Goal: Information Seeking & Learning: Learn about a topic

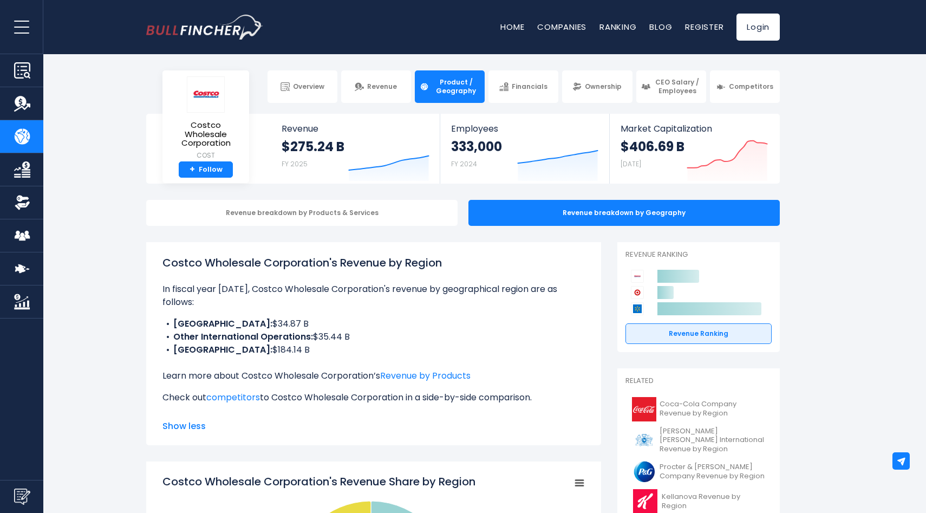
click at [21, 24] on button "open menu" at bounding box center [21, 27] width 43 height 54
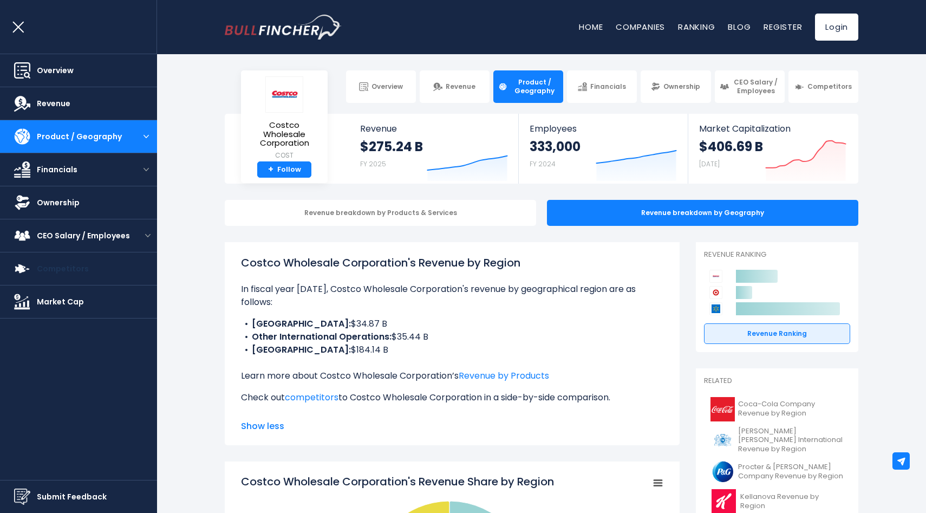
click at [63, 271] on span "Competitors" at bounding box center [63, 268] width 52 height 11
click at [60, 269] on span "Competitors" at bounding box center [63, 268] width 52 height 11
click at [148, 235] on img "open menu" at bounding box center [147, 235] width 5 height 3
click at [69, 264] on span "Competitors" at bounding box center [63, 268] width 52 height 11
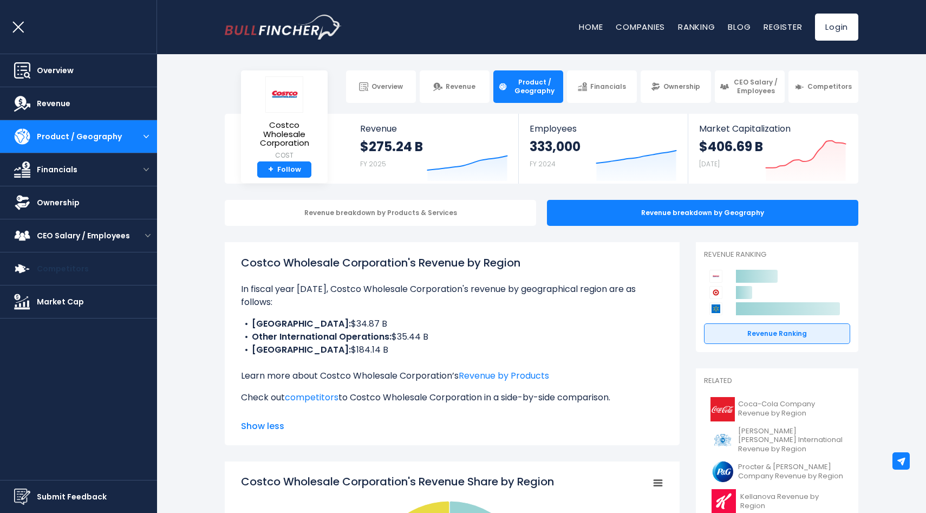
click at [69, 264] on span "Competitors" at bounding box center [63, 268] width 52 height 11
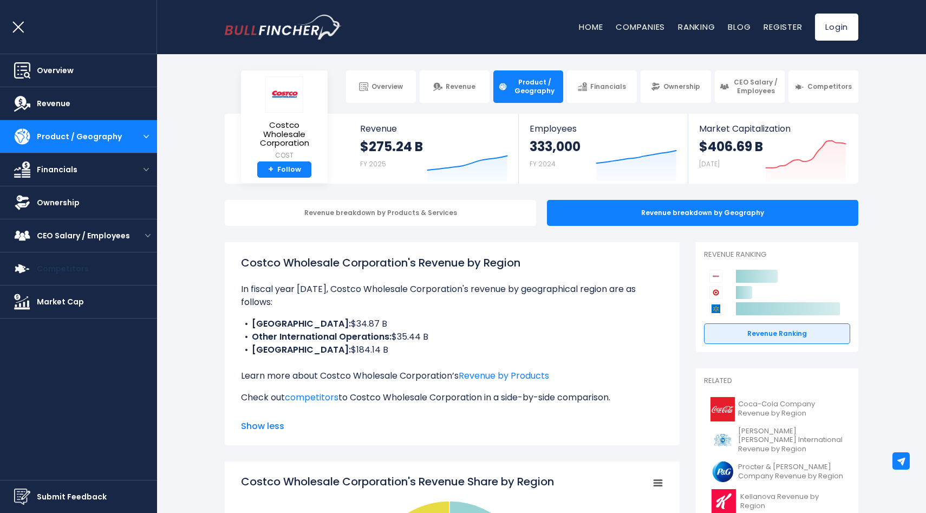
click at [69, 264] on span "Competitors" at bounding box center [63, 268] width 52 height 11
